Goal: Information Seeking & Learning: Learn about a topic

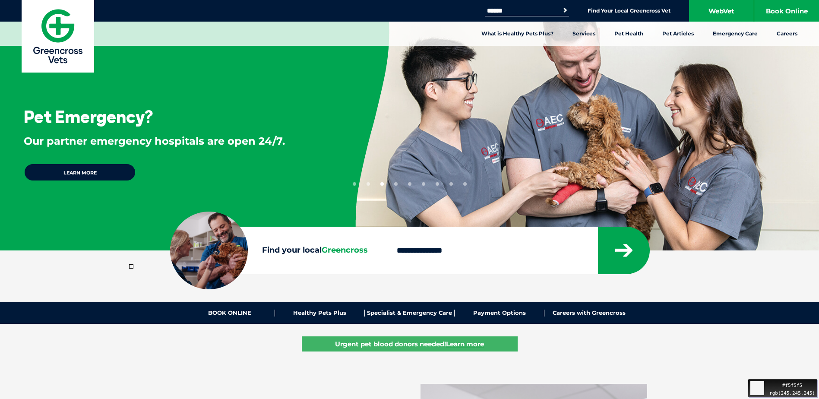
click at [118, 273] on section "Find your local Greencross" at bounding box center [409, 250] width 819 height 47
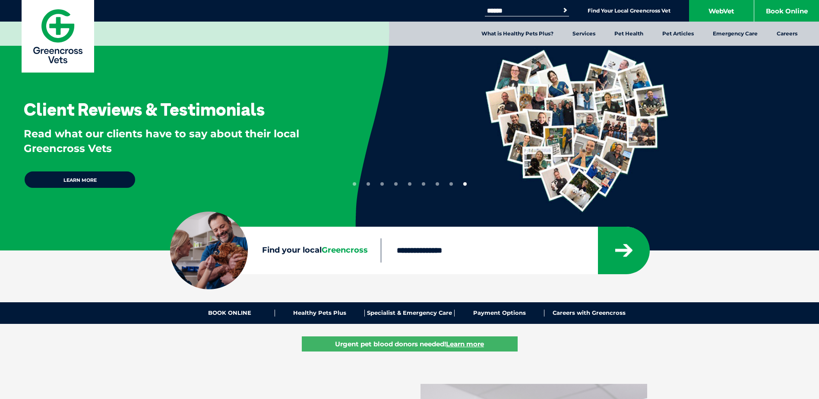
click at [68, 35] on img at bounding box center [58, 36] width 73 height 73
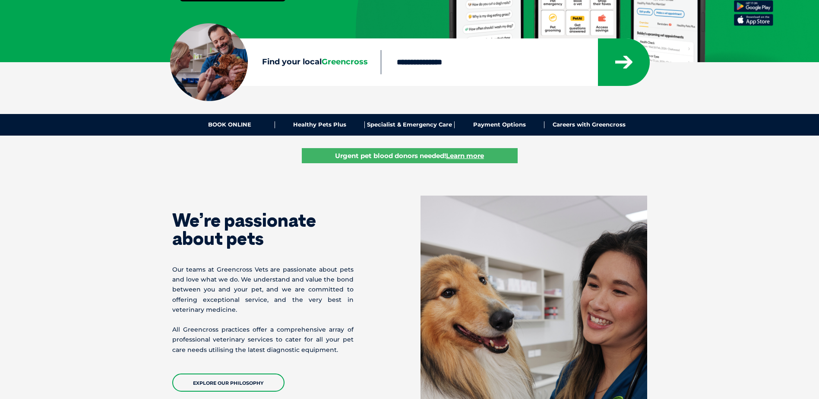
scroll to position [86, 0]
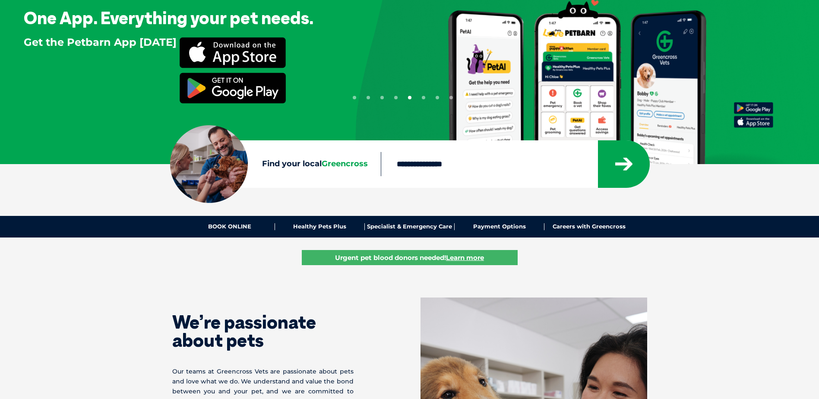
drag, startPoint x: 220, startPoint y: 164, endPoint x: 244, endPoint y: 181, distance: 29.6
click at [245, 182] on div at bounding box center [209, 164] width 78 height 78
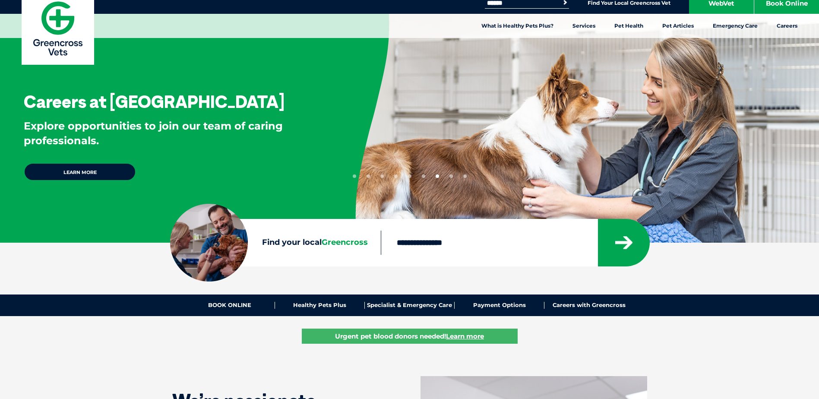
scroll to position [0, 0]
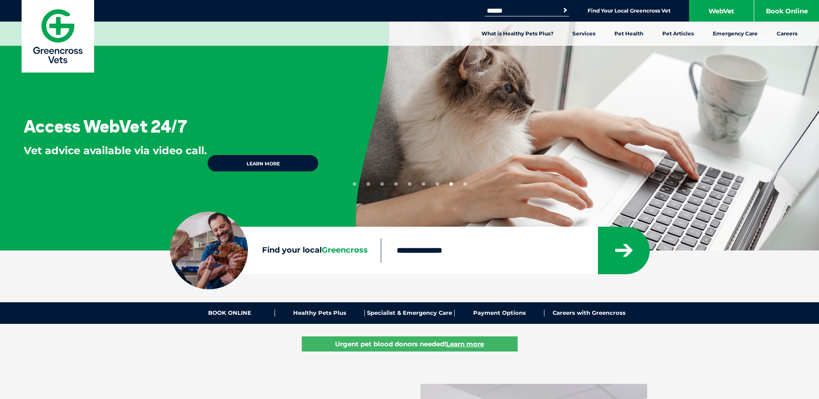
click at [424, 184] on button "6" at bounding box center [423, 183] width 3 height 3
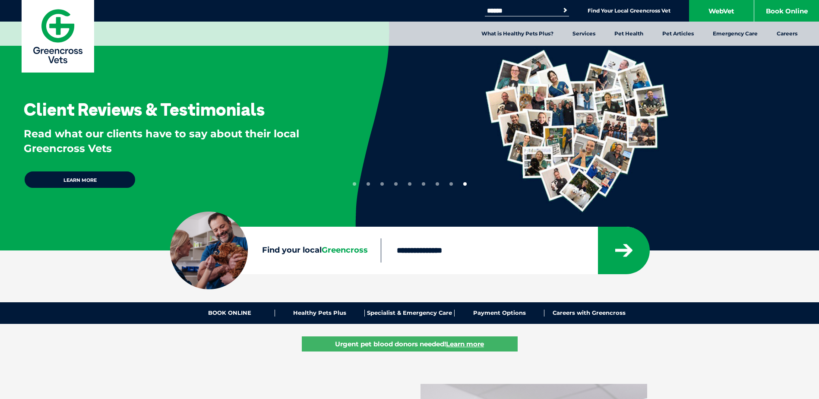
click at [407, 182] on ul "1 2 3 4 5 6 7 8 9" at bounding box center [410, 182] width 114 height 7
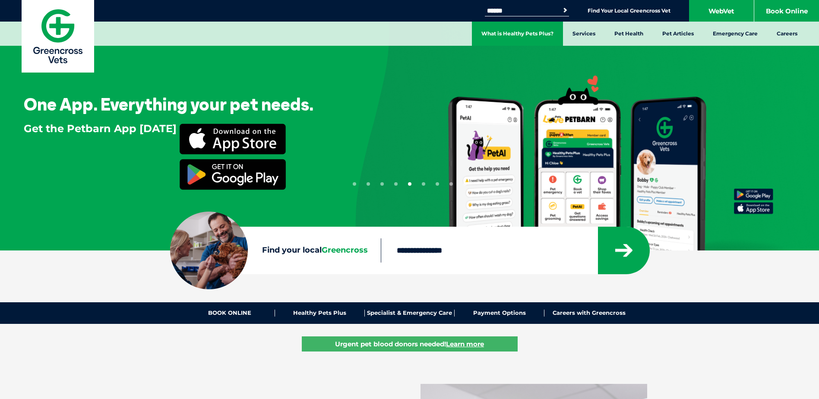
click at [517, 37] on link "What is Healthy Pets Plus?" at bounding box center [517, 34] width 91 height 24
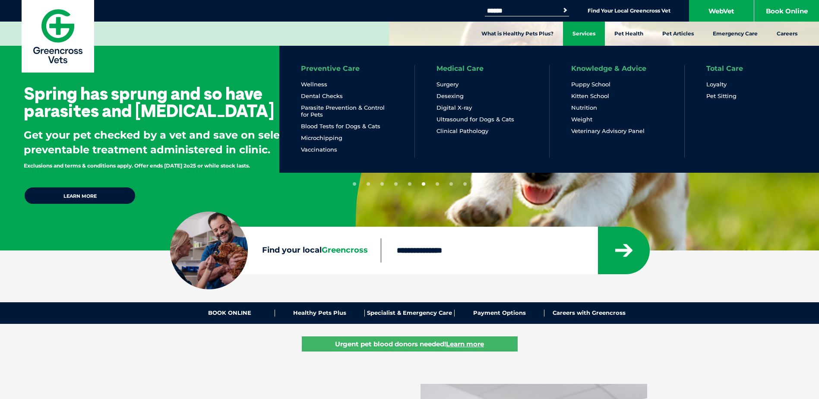
click at [586, 29] on link "Services" at bounding box center [584, 34] width 42 height 24
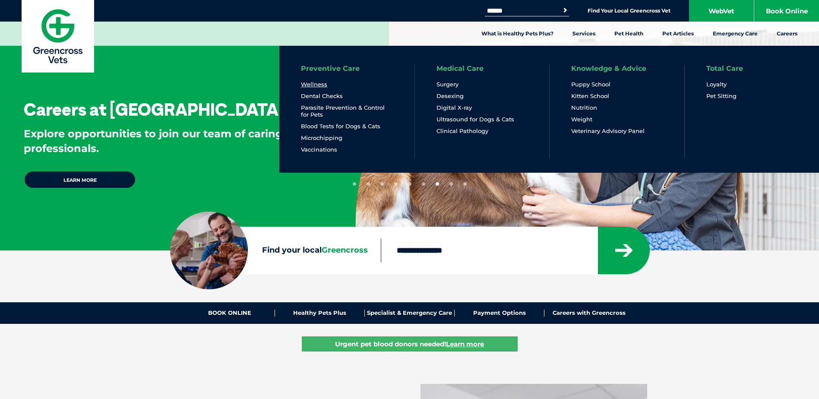
click at [320, 85] on link "Wellness" at bounding box center [314, 84] width 26 height 7
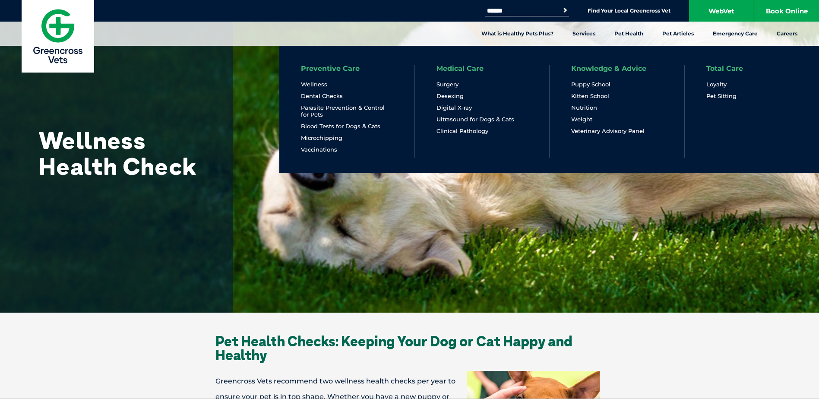
click at [342, 67] on link "Preventive Care" at bounding box center [330, 68] width 59 height 7
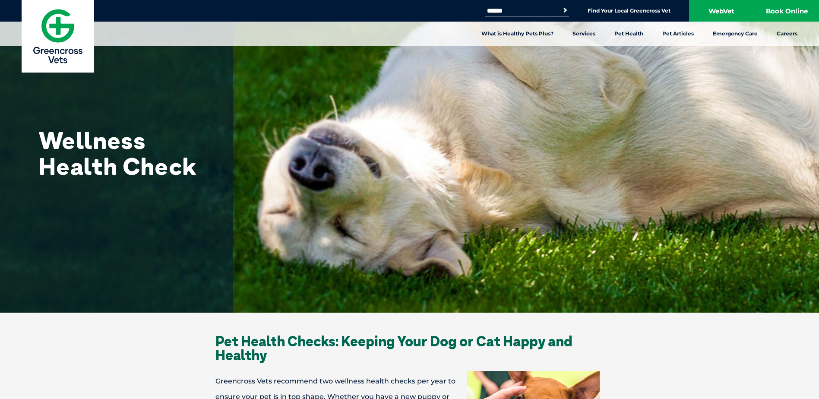
click at [316, 296] on div "Wellness Health Check" at bounding box center [409, 156] width 819 height 313
click at [165, 149] on h1 "Wellness Health Check" at bounding box center [125, 153] width 173 height 52
click at [371, 176] on div "Wellness Health Check" at bounding box center [409, 156] width 819 height 313
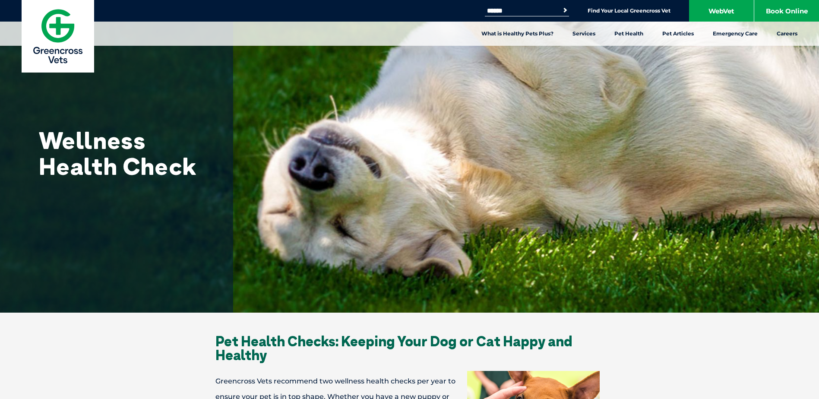
click at [564, 241] on div "Wellness Health Check" at bounding box center [409, 156] width 819 height 313
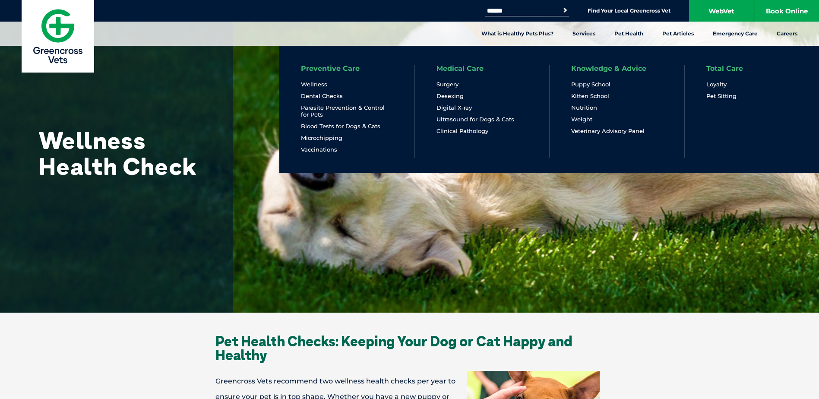
click at [445, 85] on link "Surgery" at bounding box center [448, 84] width 22 height 7
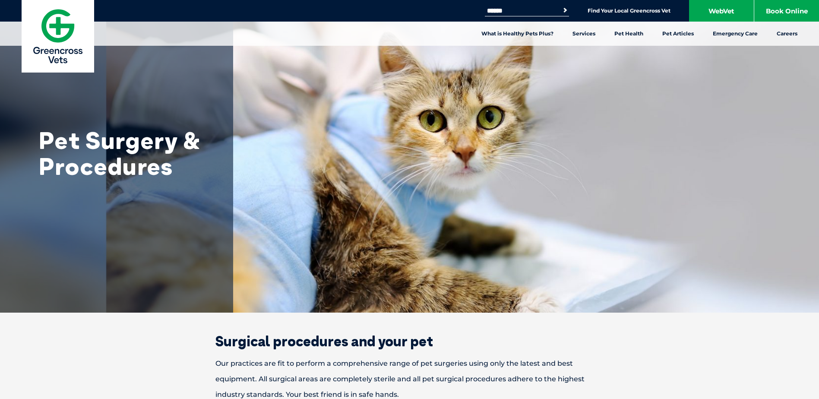
click at [398, 223] on div "Pet Surgery & Procedures" at bounding box center [409, 156] width 819 height 313
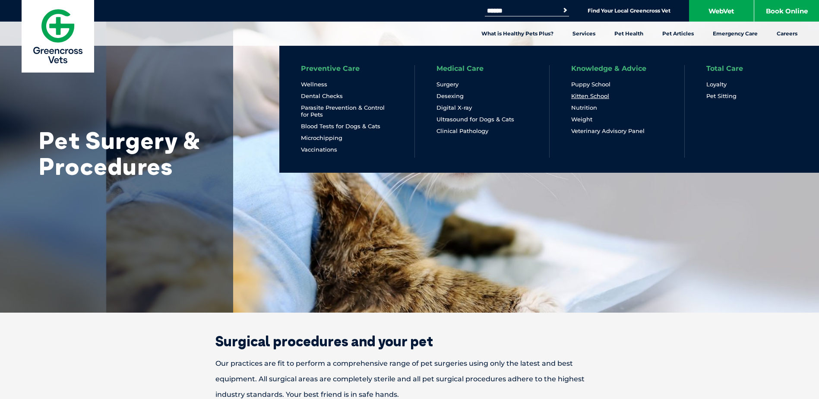
click at [586, 94] on link "Kitten School" at bounding box center [590, 95] width 38 height 7
